Goal: Feedback & Contribution: Leave review/rating

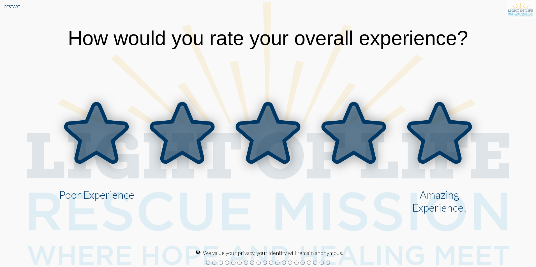
click at [451, 143] on icon at bounding box center [439, 133] width 61 height 58
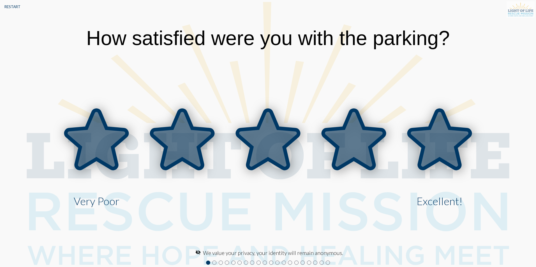
click at [451, 149] on icon at bounding box center [439, 139] width 61 height 58
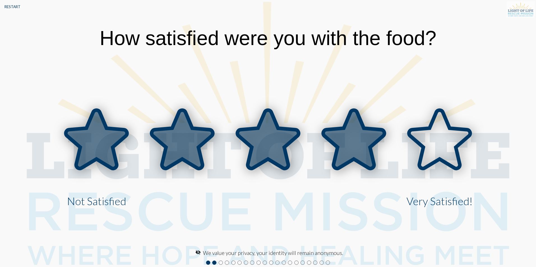
click at [357, 143] on icon at bounding box center [353, 139] width 61 height 58
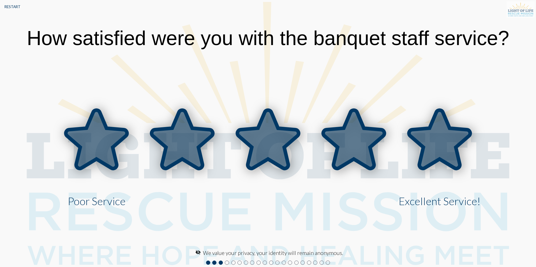
click at [451, 142] on icon at bounding box center [439, 139] width 61 height 58
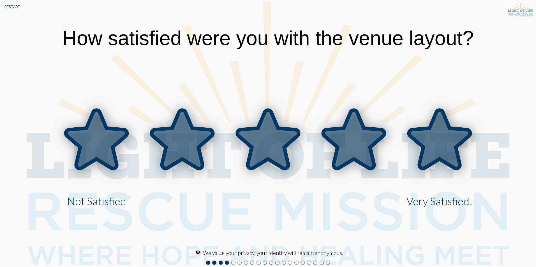
click at [447, 147] on icon at bounding box center [439, 139] width 61 height 58
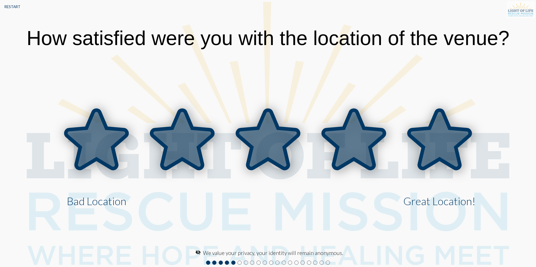
click at [446, 146] on icon at bounding box center [439, 139] width 61 height 58
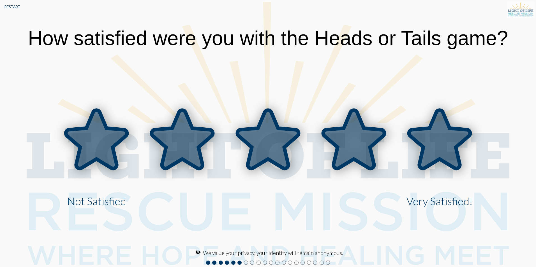
click at [446, 146] on icon at bounding box center [439, 139] width 61 height 58
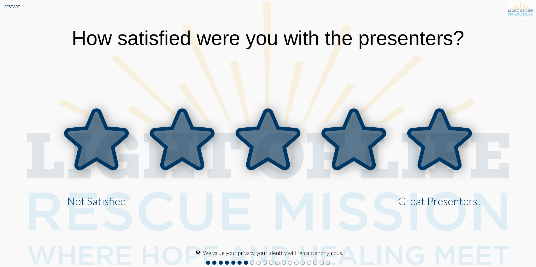
click at [446, 147] on icon at bounding box center [439, 139] width 61 height 58
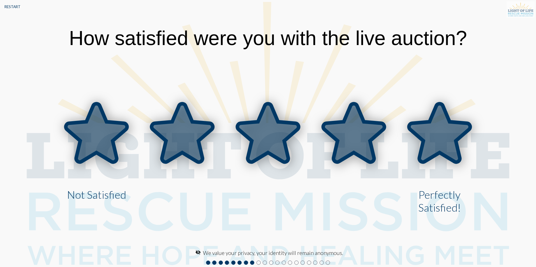
click at [446, 146] on icon at bounding box center [439, 133] width 61 height 58
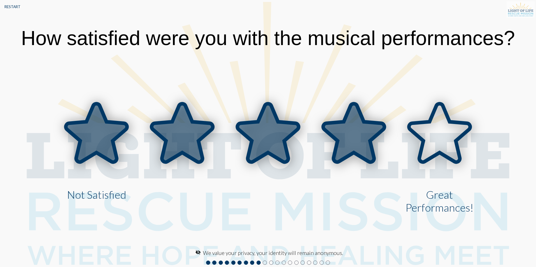
click at [364, 136] on icon at bounding box center [353, 133] width 61 height 58
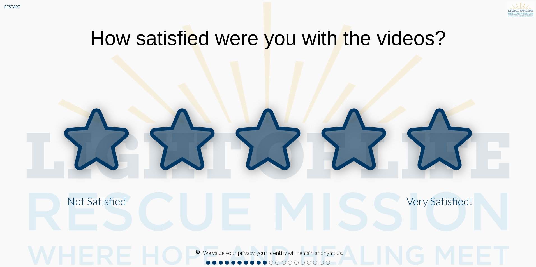
click at [448, 150] on icon at bounding box center [439, 139] width 61 height 58
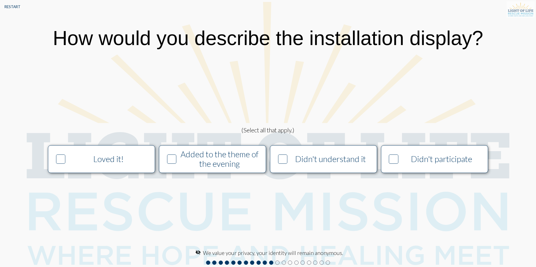
click at [64, 159] on icon at bounding box center [61, 159] width 8 height 9
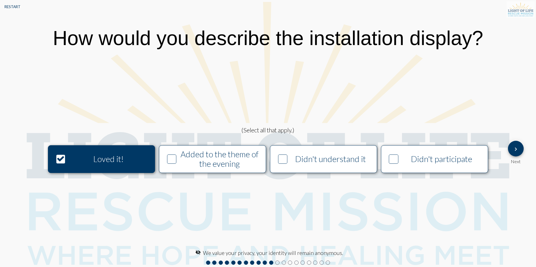
click at [515, 149] on mat-icon "keyboard_arrow_right" at bounding box center [515, 149] width 7 height 7
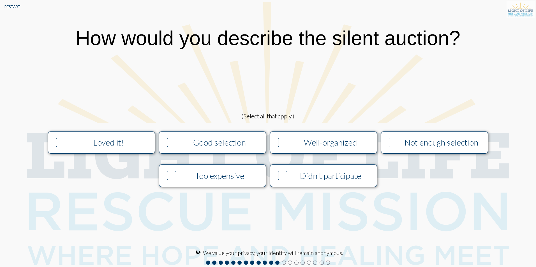
click at [172, 142] on icon at bounding box center [172, 142] width 8 height 9
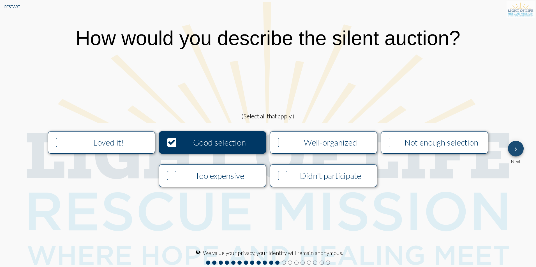
click at [516, 149] on mat-icon "keyboard_arrow_right" at bounding box center [515, 149] width 7 height 7
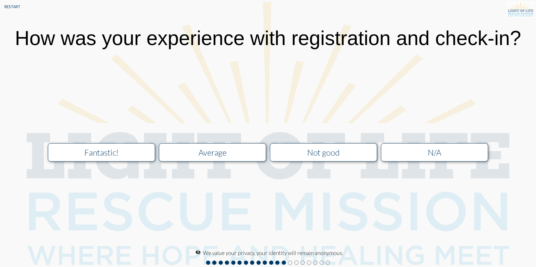
click at [96, 149] on div "Fantastic!" at bounding box center [102, 153] width 96 height 10
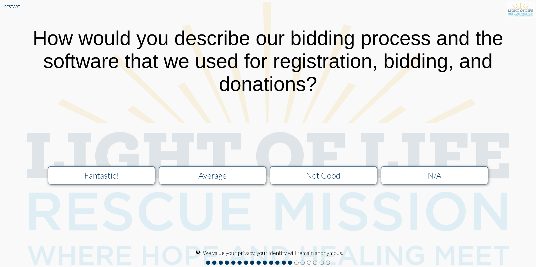
click at [126, 181] on button "Fantastic!" at bounding box center [101, 175] width 107 height 18
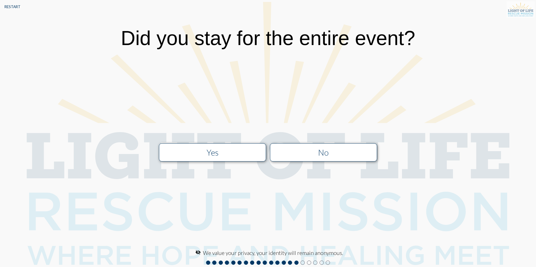
click at [211, 153] on div "Yes" at bounding box center [213, 153] width 96 height 10
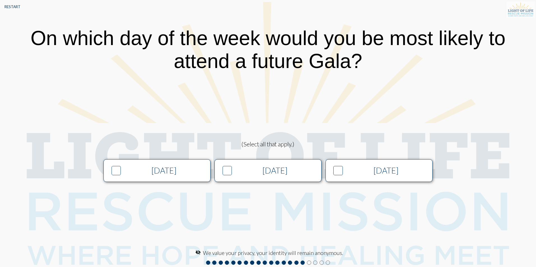
click at [339, 172] on icon at bounding box center [338, 170] width 8 height 9
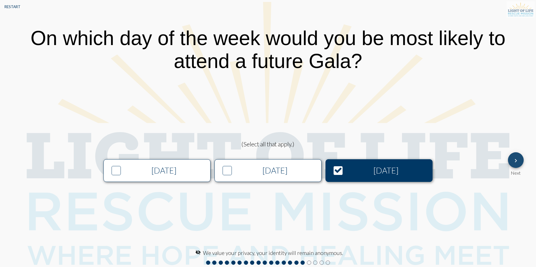
click at [516, 160] on mat-icon "keyboard_arrow_right" at bounding box center [515, 161] width 7 height 7
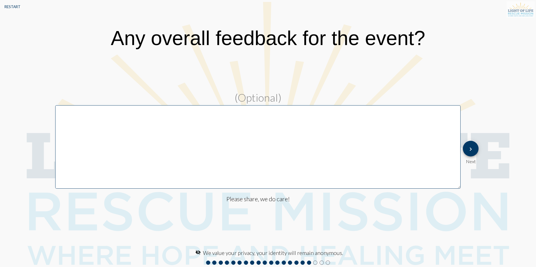
click at [162, 130] on textarea at bounding box center [257, 147] width 405 height 84
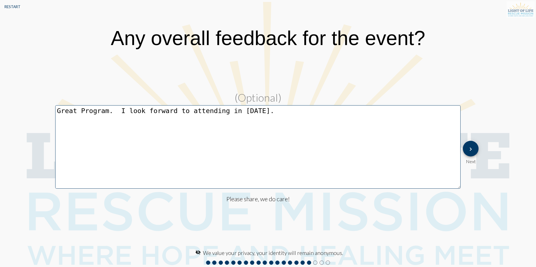
type textarea "Great Program. I look forward to attending in 2026."
click at [472, 149] on mat-icon "keyboard_arrow_right" at bounding box center [470, 149] width 7 height 7
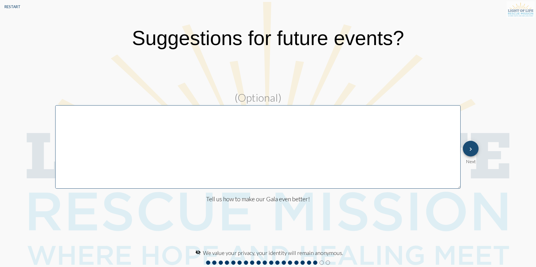
click at [472, 149] on mat-icon "keyboard_arrow_right" at bounding box center [470, 149] width 7 height 7
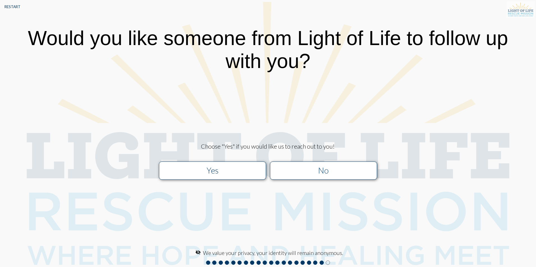
click at [316, 170] on div "No" at bounding box center [323, 171] width 96 height 10
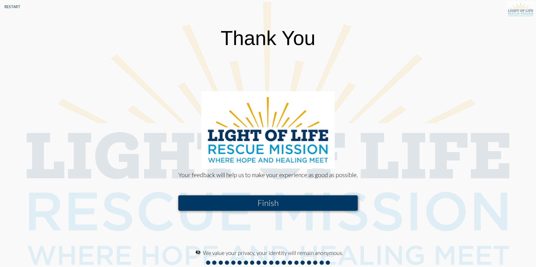
click at [269, 205] on button "Finish" at bounding box center [267, 203] width 179 height 15
